Goal: Task Accomplishment & Management: Use online tool/utility

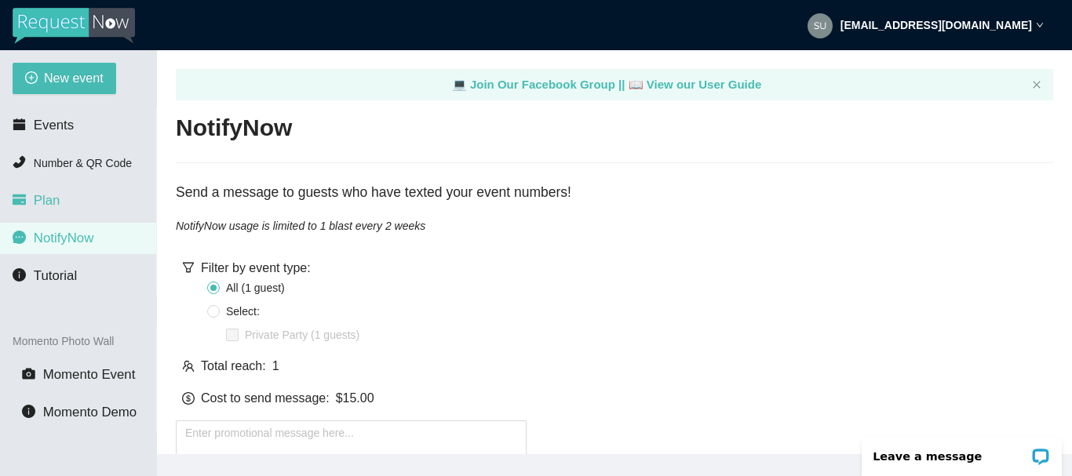
click at [42, 206] on span "Plan" at bounding box center [47, 200] width 27 height 15
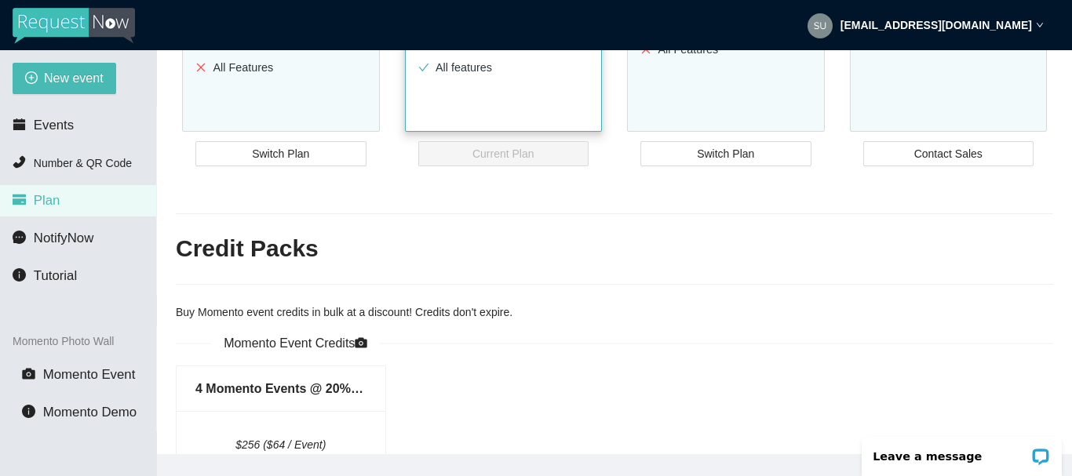
scroll to position [314, 0]
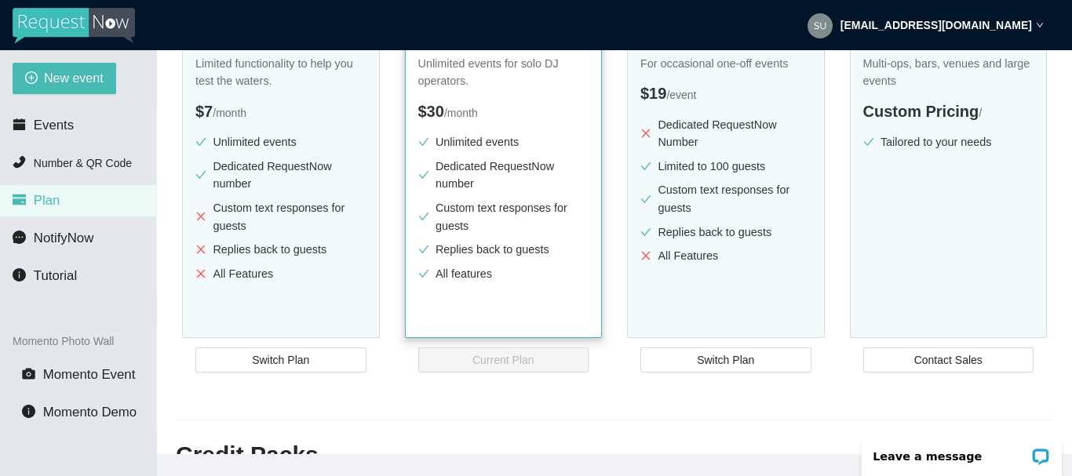
click at [460, 272] on li "All features" at bounding box center [503, 274] width 171 height 18
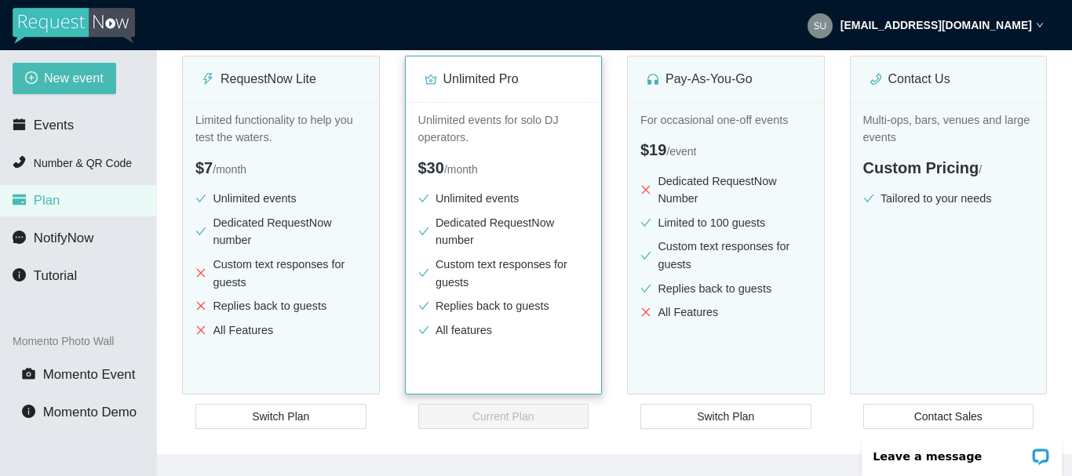
scroll to position [235, 0]
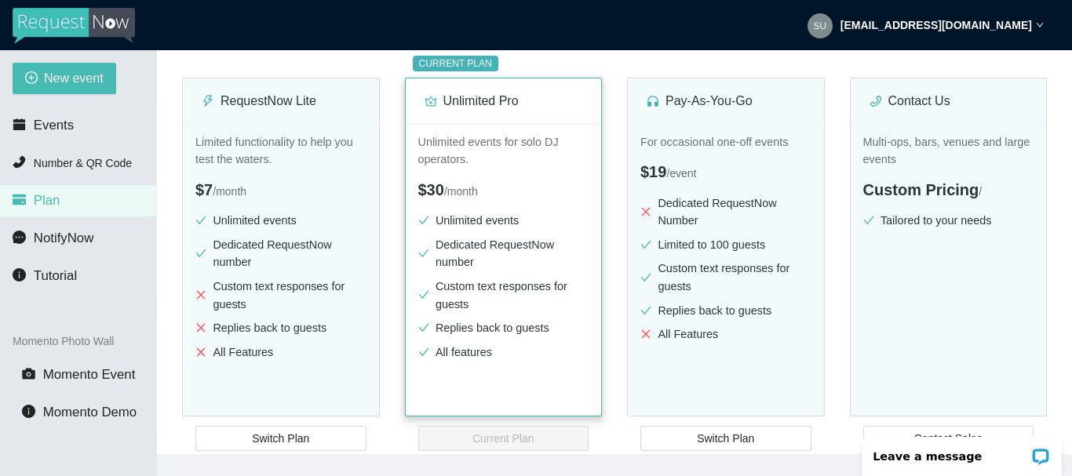
click at [449, 144] on p "Unlimited events for solo DJ operators." at bounding box center [503, 150] width 171 height 35
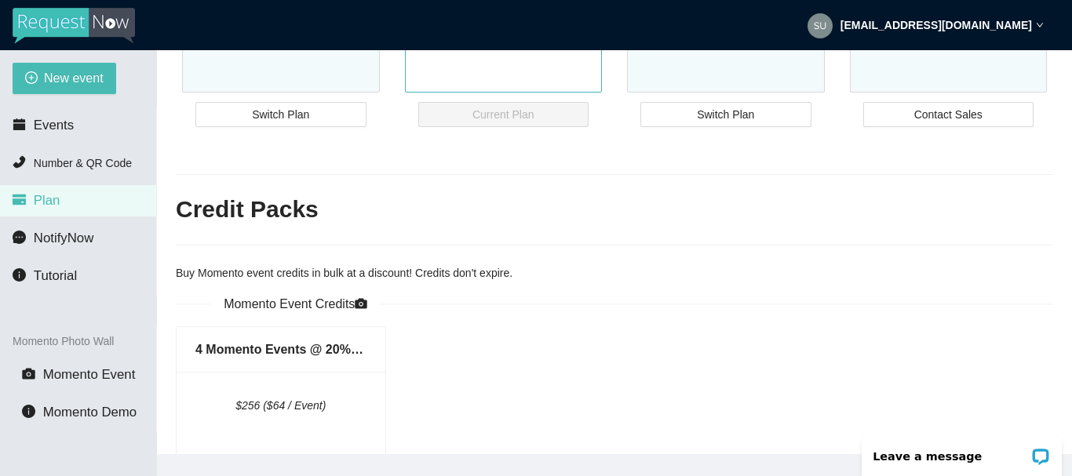
scroll to position [549, 0]
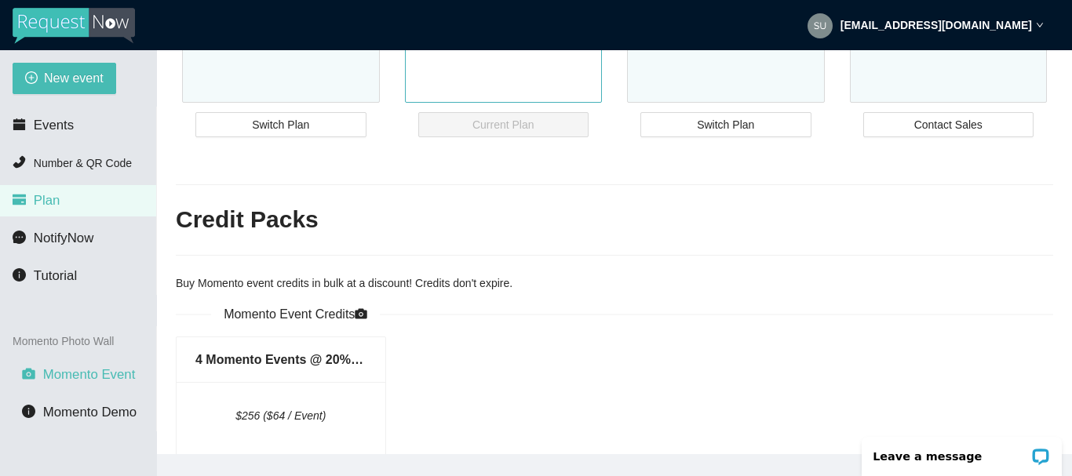
click at [75, 376] on span "Momento Event" at bounding box center [89, 374] width 93 height 15
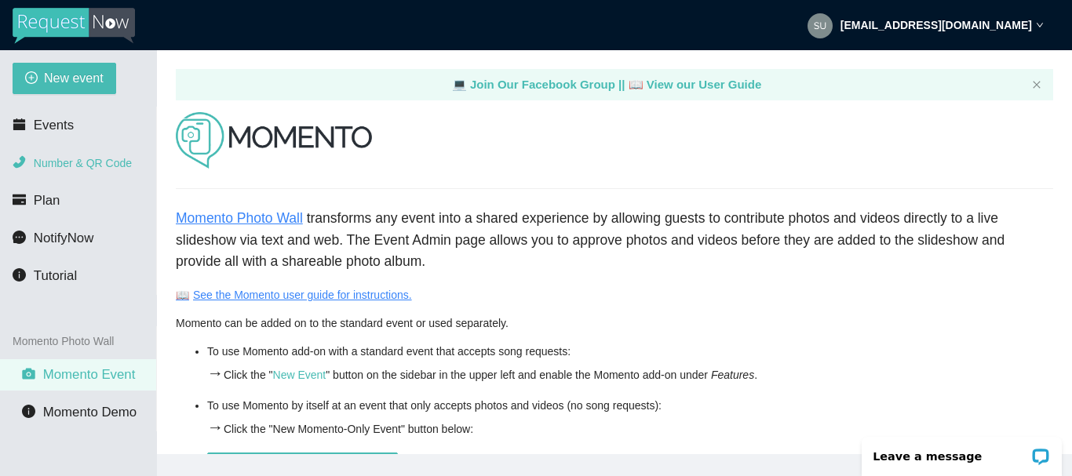
click at [52, 162] on span "Number & QR Code" at bounding box center [83, 163] width 98 height 13
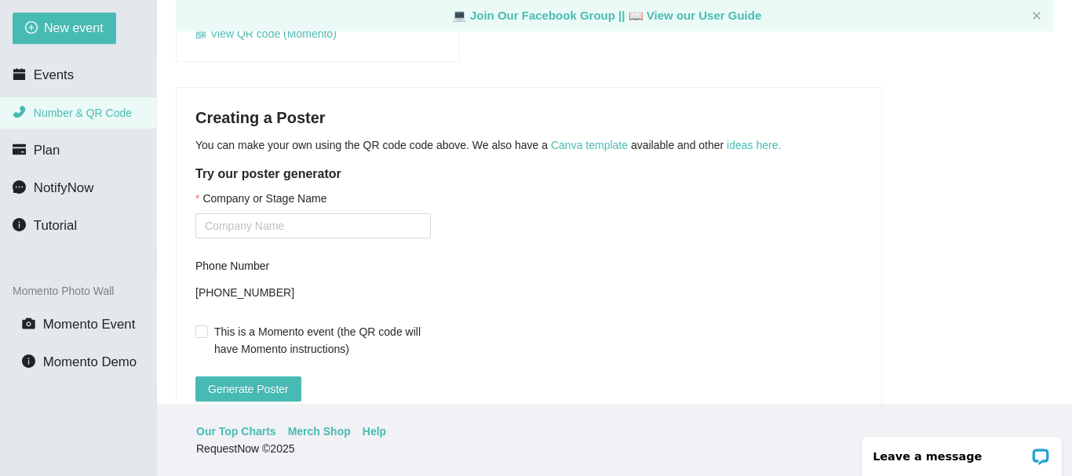
scroll to position [392, 0]
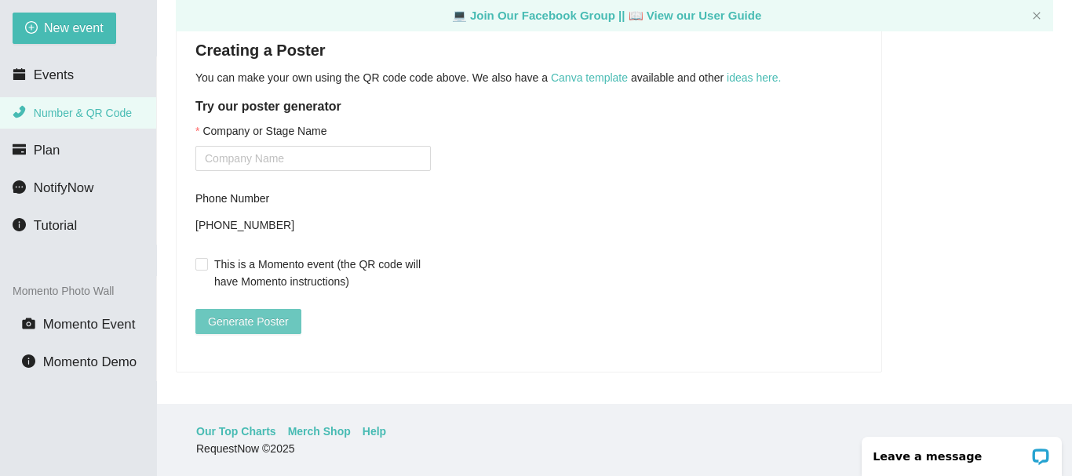
click at [232, 313] on span "Generate Poster" at bounding box center [248, 321] width 81 height 17
click at [242, 148] on input "Company or Stage Name" at bounding box center [312, 158] width 235 height 25
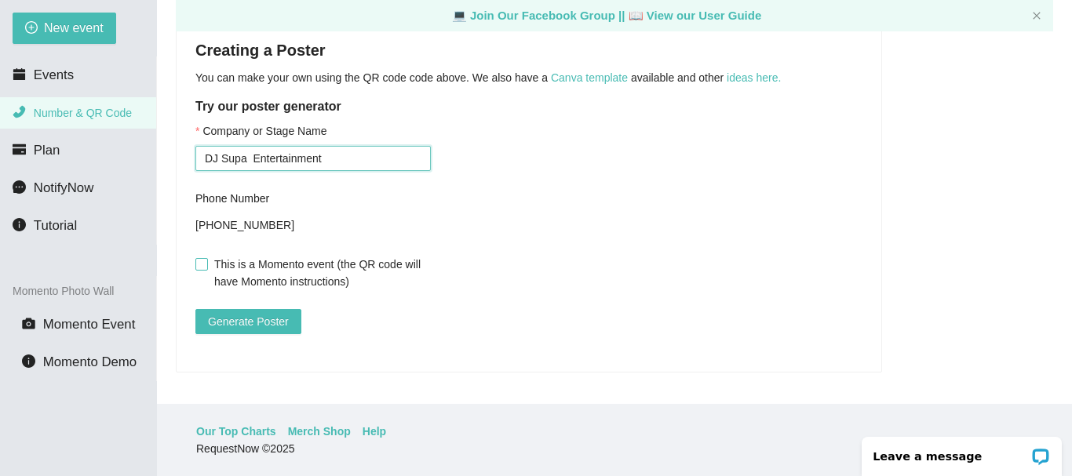
type input "DJ Supa Entertainment"
click at [206, 258] on input "This is a Momento event (the QR code will have Momento instructions)" at bounding box center [200, 263] width 11 height 11
checkbox input "true"
click at [239, 313] on span "Generate Poster" at bounding box center [248, 321] width 81 height 17
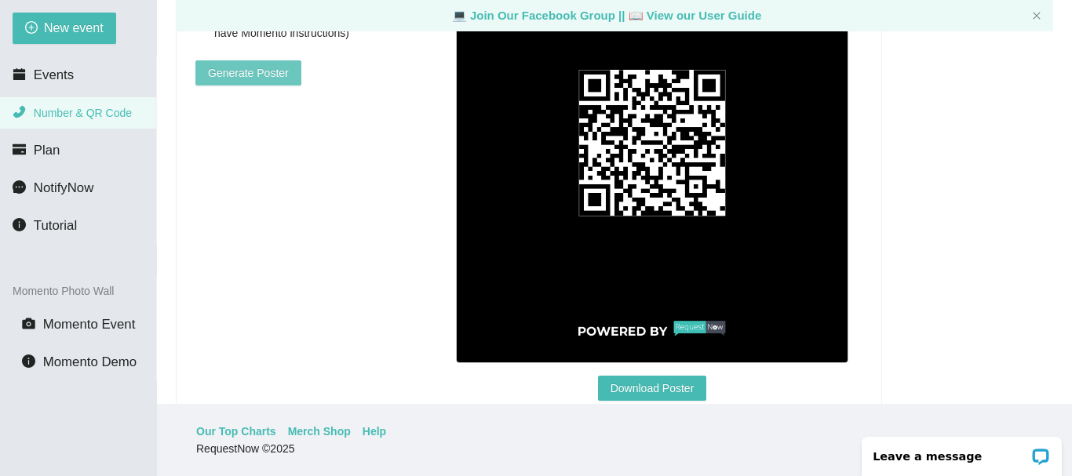
scroll to position [610, 0]
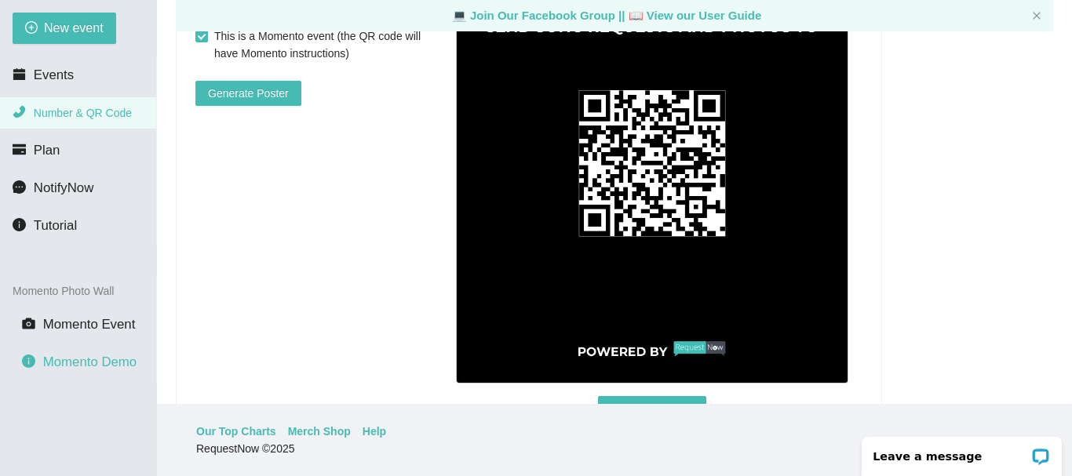
click at [75, 361] on span "Momento Demo" at bounding box center [89, 362] width 93 height 15
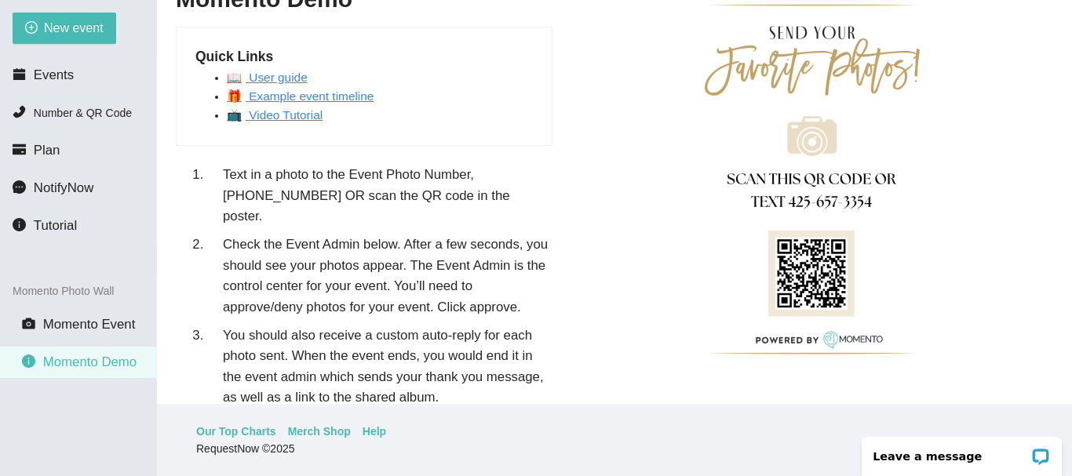
click at [275, 79] on link "📖 User guide" at bounding box center [267, 77] width 81 height 13
